Goal: Transaction & Acquisition: Purchase product/service

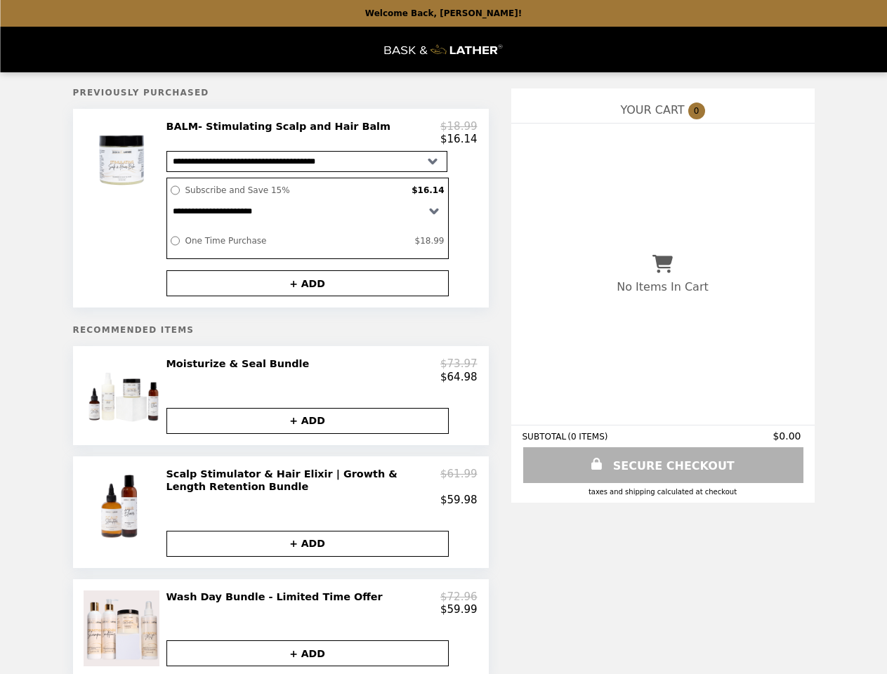
click at [124, 211] on div at bounding box center [123, 208] width 79 height 176
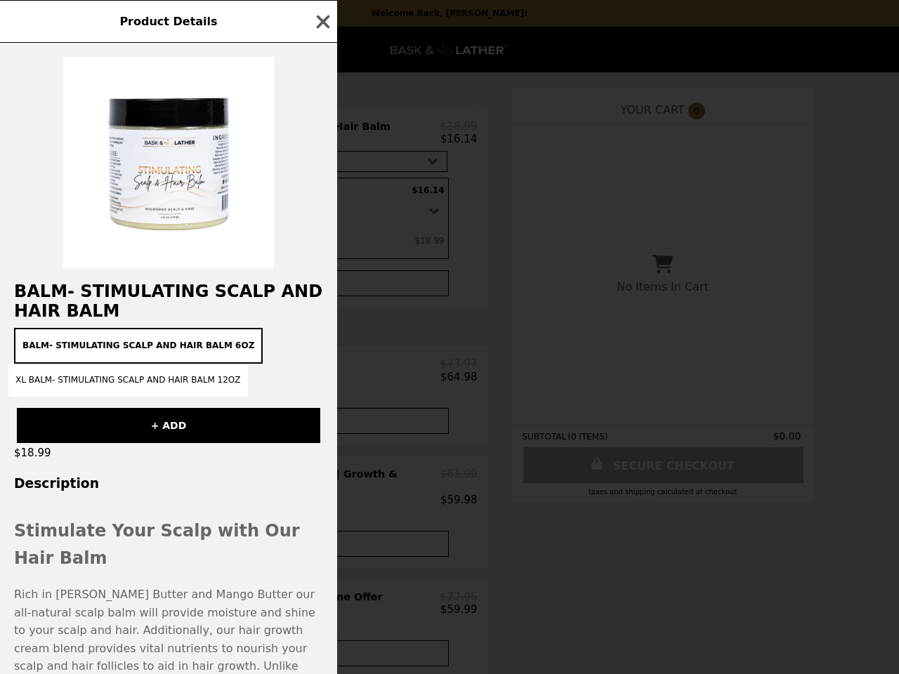
click at [322, 135] on div "Product Details BALM- Stimulating Scalp and Hair Balm BALM- Stimulating Scalp a…" at bounding box center [449, 337] width 899 height 674
click at [307, 289] on h2 "BALM- Stimulating Scalp and Hair Balm" at bounding box center [168, 300] width 337 height 39
click at [124, 404] on div "Product Details BALM- Stimulating Scalp and Hair Balm BALM- Stimulating Scalp a…" at bounding box center [449, 337] width 899 height 674
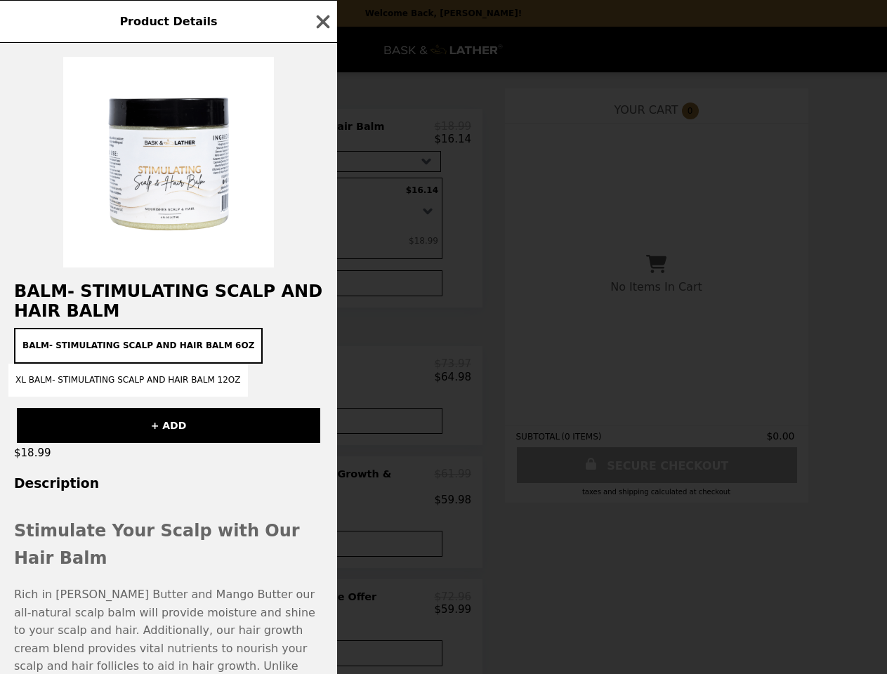
click at [322, 378] on div "$64.98" at bounding box center [315, 377] width 311 height 13
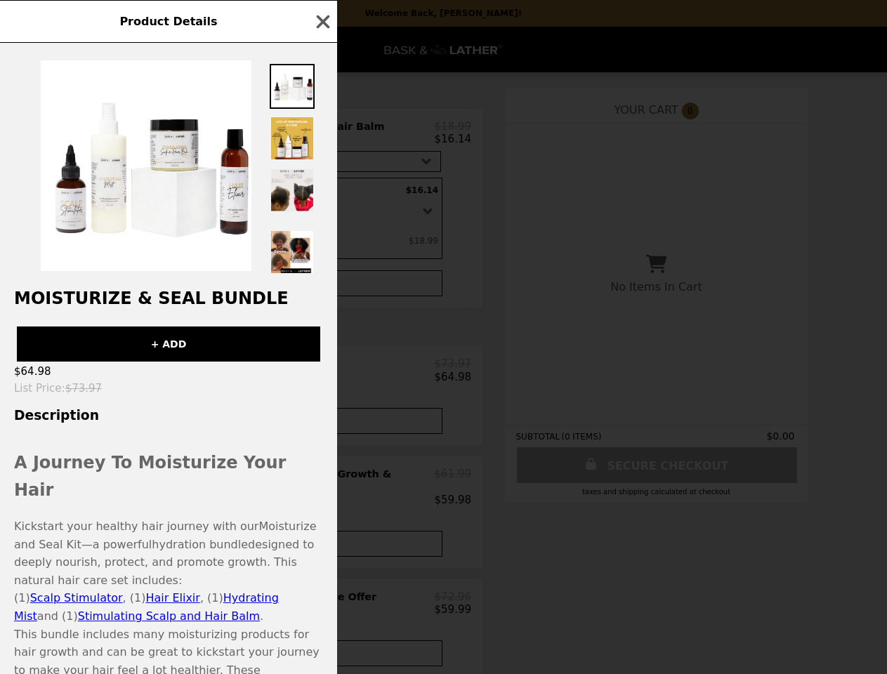
click at [307, 431] on div "Product Details Moisturize & Seal Bundle + ADD $64.98 List Price : $73.97 Descr…" at bounding box center [443, 337] width 887 height 674
click at [152, 538] on span "hydration bundle" at bounding box center [200, 544] width 96 height 13
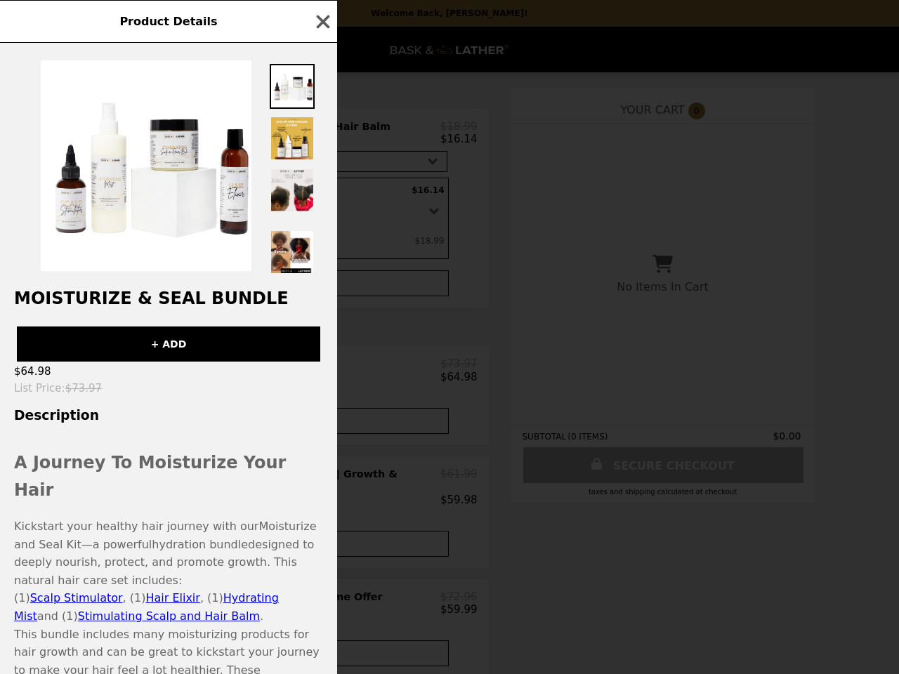
click at [322, 498] on div "Product Details Moisturize & Seal Bundle + ADD $64.98 List Price : $73.97 Descr…" at bounding box center [449, 337] width 899 height 674
click at [307, 557] on div "Product Details Moisturize & Seal Bundle + ADD $64.98 List Price : $73.97 Descr…" at bounding box center [449, 337] width 899 height 674
click at [124, 639] on div "Product Details Moisturize & Seal Bundle + ADD $64.98 List Price : $73.97 Descr…" at bounding box center [449, 337] width 899 height 674
